Goal: Transaction & Acquisition: Purchase product/service

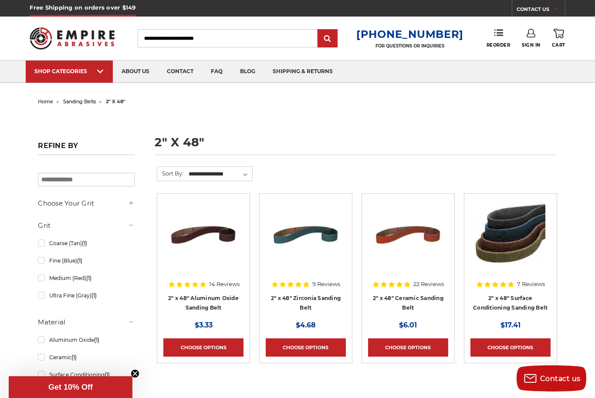
click at [49, 297] on link "Ultra Fine (Gray) (1)" at bounding box center [86, 295] width 96 height 15
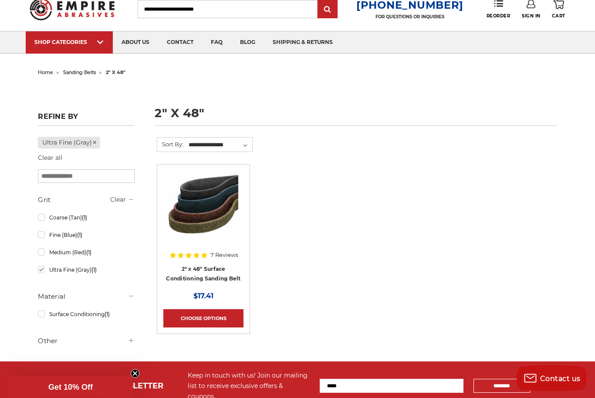
scroll to position [30, 0]
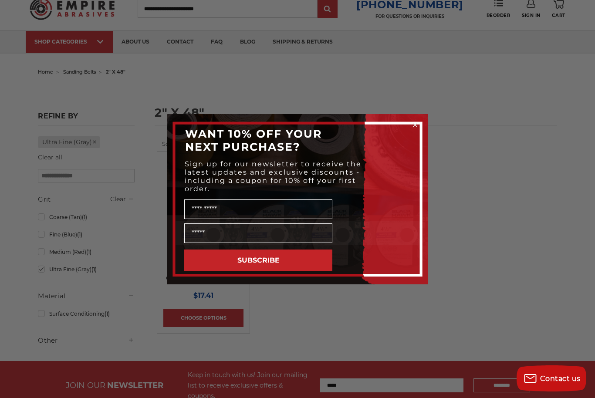
click at [418, 129] on circle "Close dialog" at bounding box center [415, 125] width 8 height 8
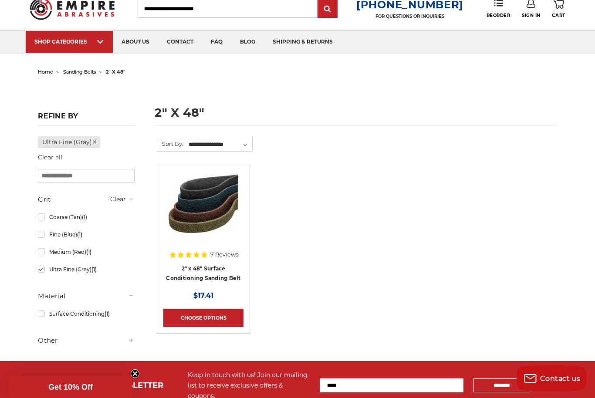
click at [217, 316] on link "Choose Options" at bounding box center [203, 318] width 80 height 18
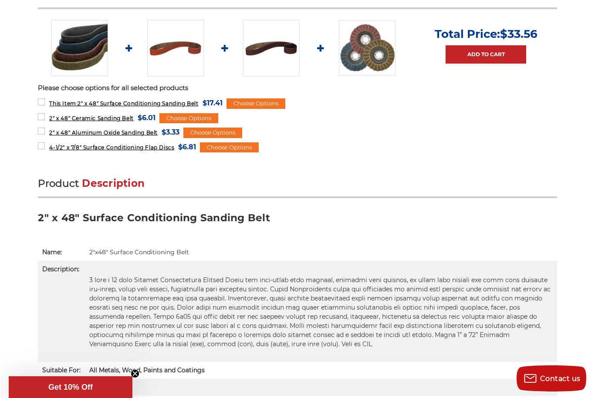
scroll to position [403, 0]
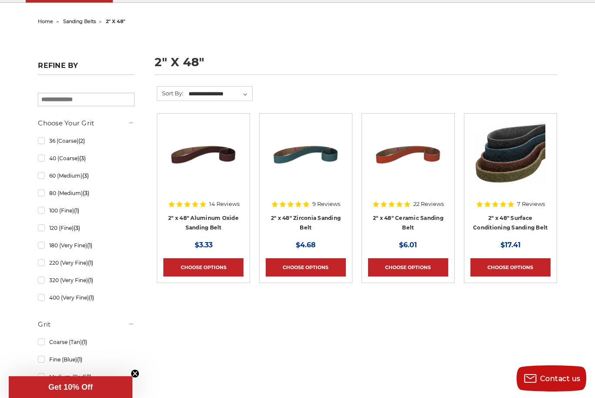
scroll to position [82, 0]
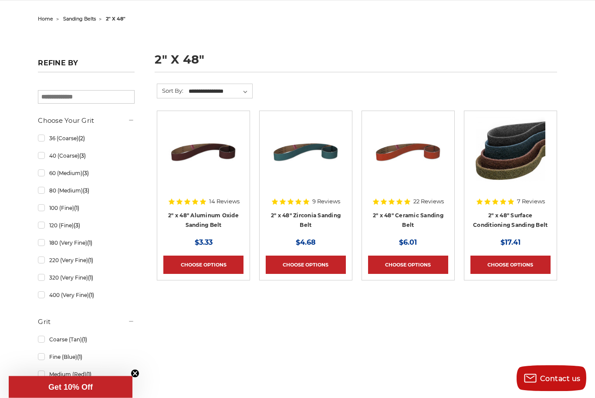
click at [411, 213] on link "2" x 48" Ceramic Sanding Belt" at bounding box center [408, 221] width 71 height 17
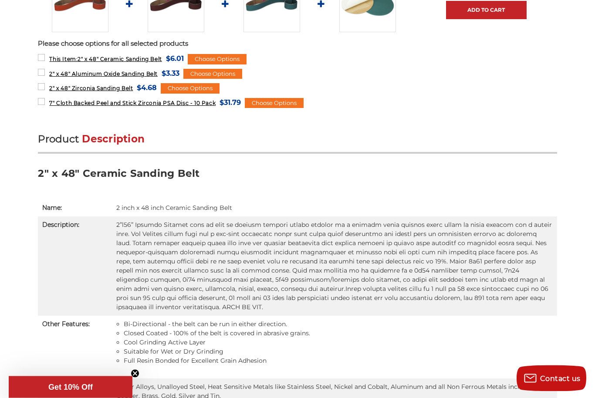
scroll to position [423, 0]
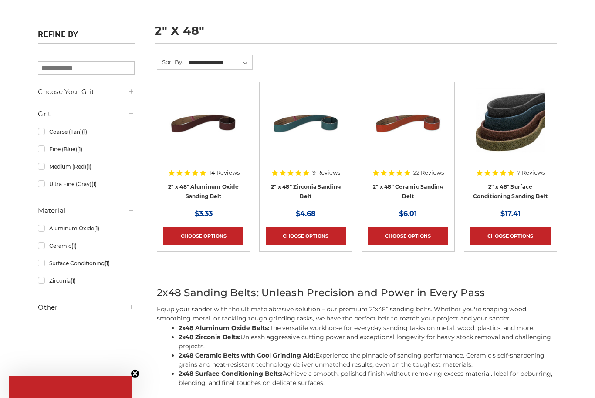
scroll to position [112, 0]
click at [317, 236] on link "Choose Options" at bounding box center [306, 236] width 80 height 18
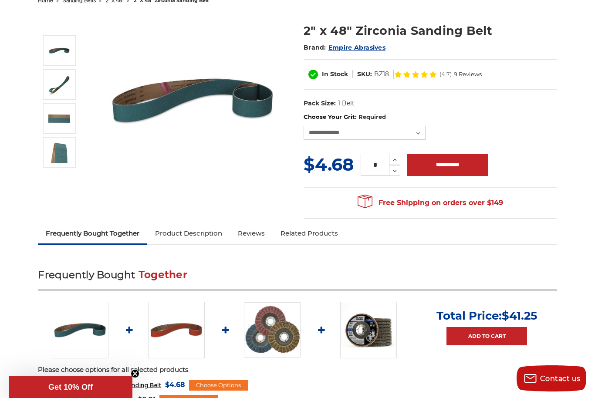
scroll to position [100, 0]
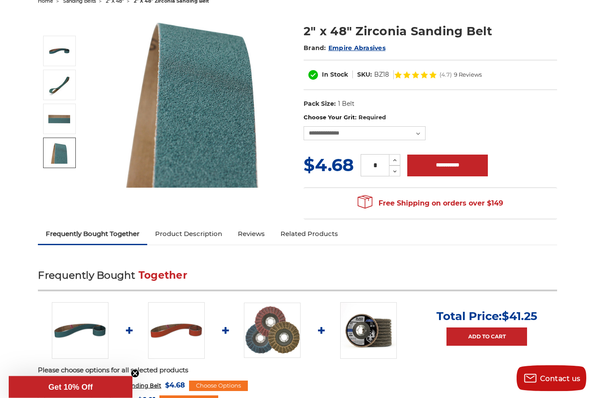
click at [54, 148] on img at bounding box center [59, 153] width 22 height 22
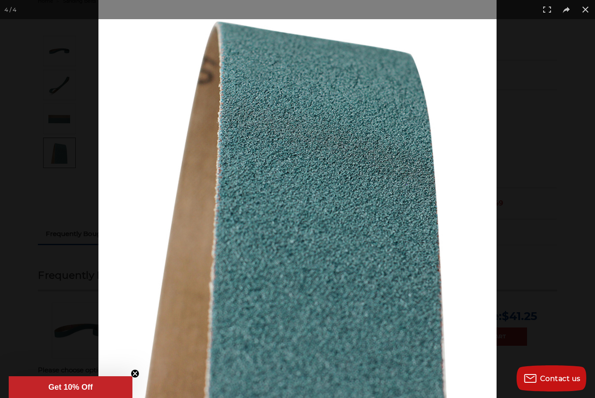
click at [593, 11] on button at bounding box center [585, 9] width 19 height 19
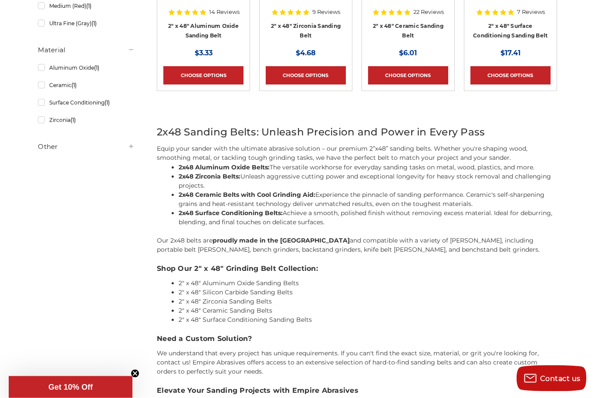
scroll to position [273, 0]
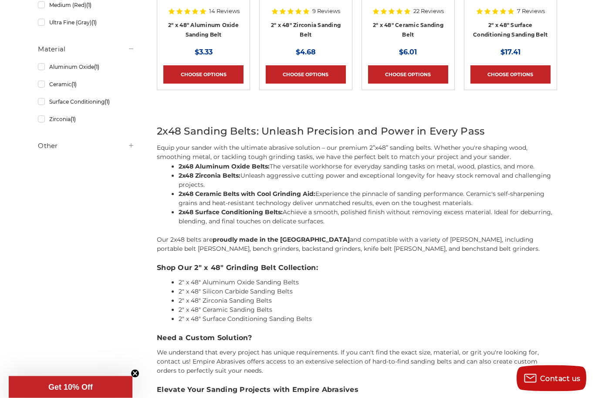
click at [114, 127] on link "Zirconia (1)" at bounding box center [86, 119] width 96 height 15
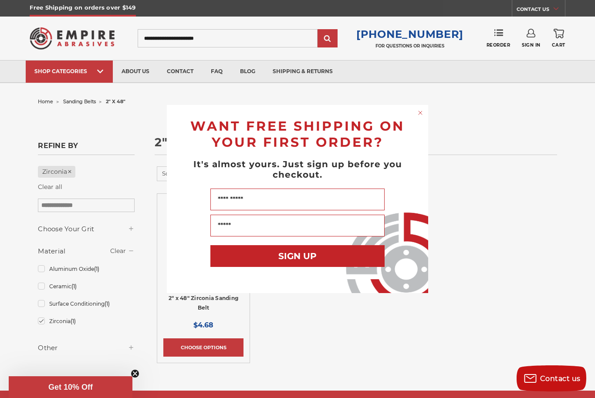
click at [424, 111] on circle "Close dialog" at bounding box center [421, 113] width 8 height 8
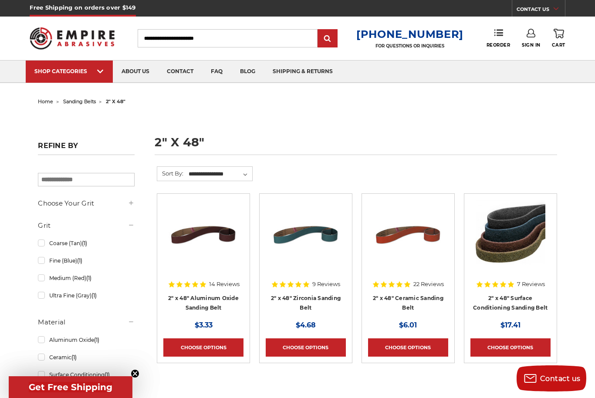
click at [366, 373] on li "Quick view 22 Reviews 2" x 48" Ceramic Sanding Belt MSRP: Was: Now: $6.01 Choos…" at bounding box center [408, 287] width 102 height 188
click at [416, 343] on link "Choose Options" at bounding box center [408, 348] width 80 height 18
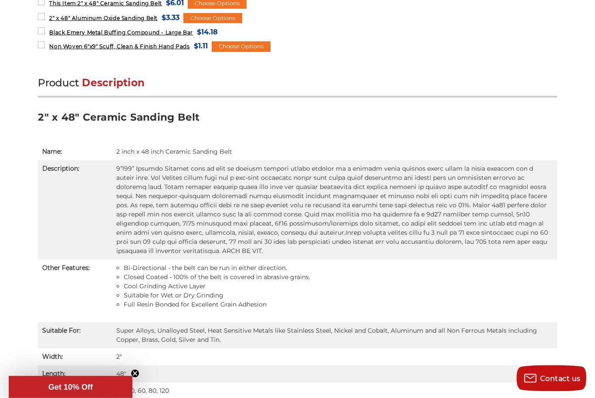
scroll to position [484, 0]
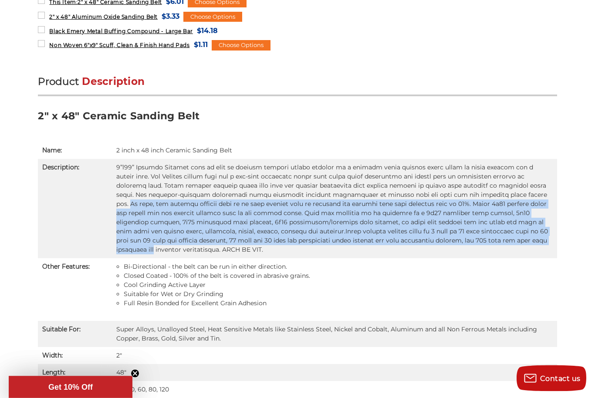
click at [502, 299] on li "Full Resin Bonded for Excellent Grain Adhesion" at bounding box center [338, 303] width 429 height 9
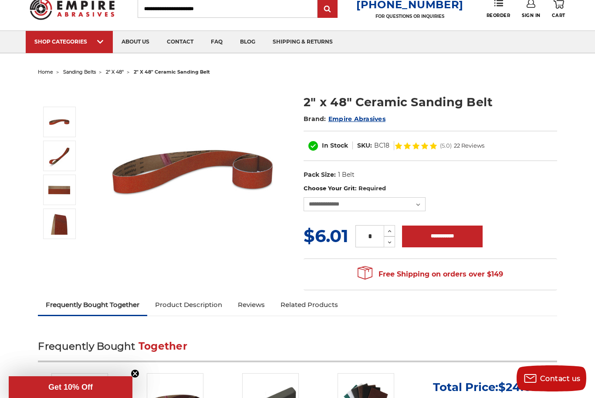
scroll to position [29, 0]
click at [421, 201] on select "**********" at bounding box center [365, 205] width 122 height 14
click at [420, 203] on select "**********" at bounding box center [365, 204] width 122 height 14
select select "****"
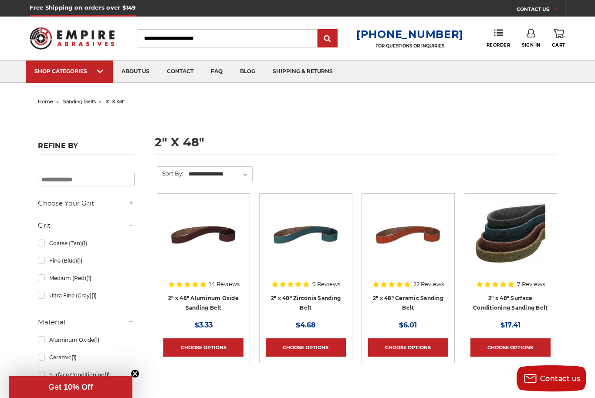
click at [210, 346] on link "Choose Options" at bounding box center [203, 348] width 80 height 18
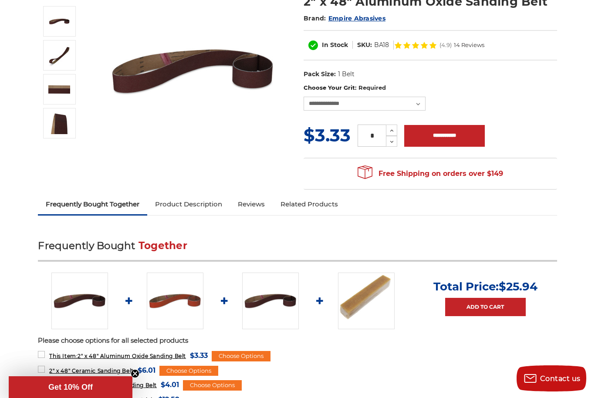
scroll to position [130, 0]
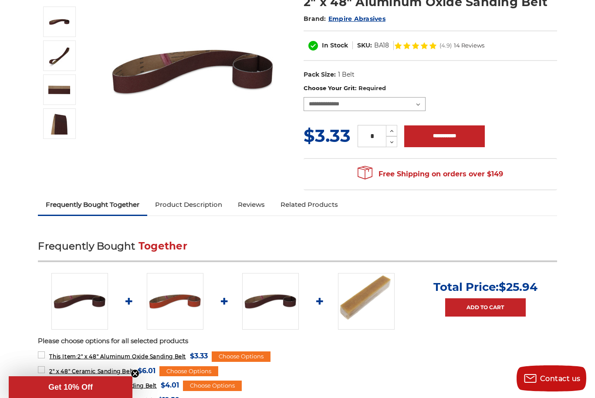
click at [418, 106] on select "**********" at bounding box center [365, 104] width 122 height 14
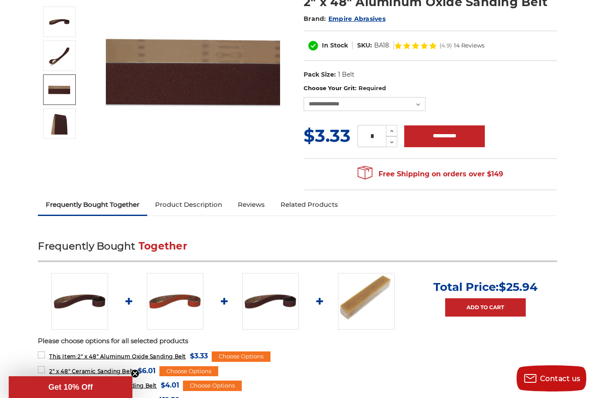
click at [55, 95] on img at bounding box center [59, 90] width 22 height 22
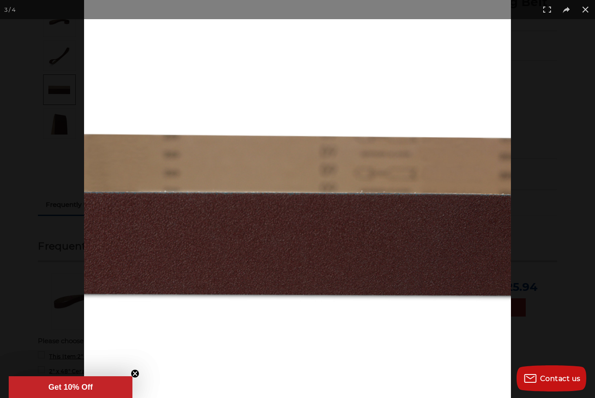
click at [591, 9] on button at bounding box center [585, 9] width 19 height 19
